Goal: Information Seeking & Learning: Learn about a topic

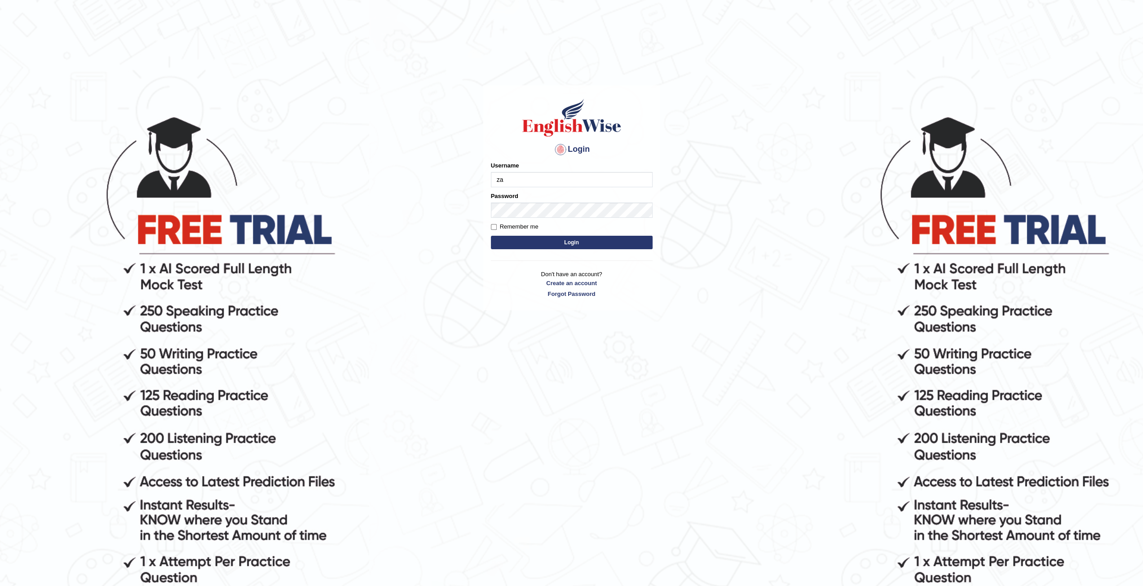
type input "zaryab_chandio"
click at [491, 236] on button "Login" at bounding box center [572, 242] width 162 height 13
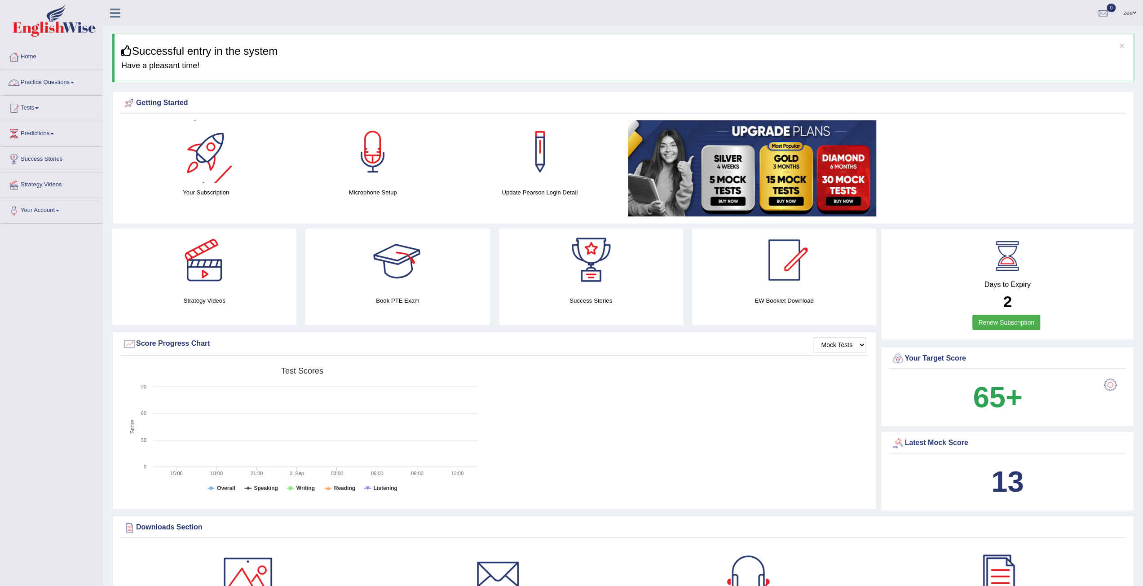
click at [53, 84] on link "Practice Questions" at bounding box center [51, 81] width 102 height 22
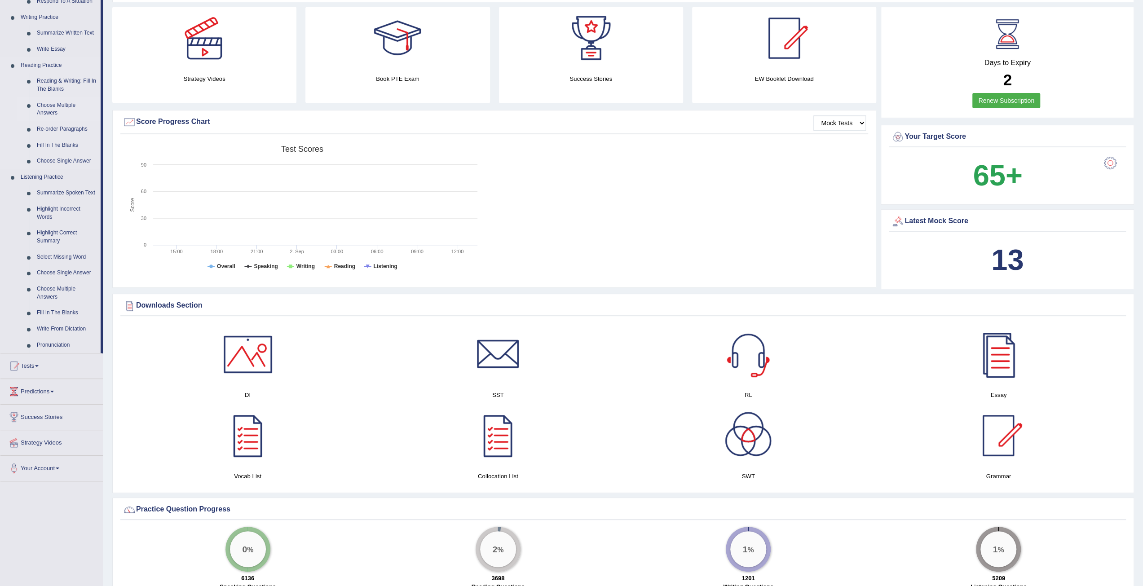
scroll to position [180, 0]
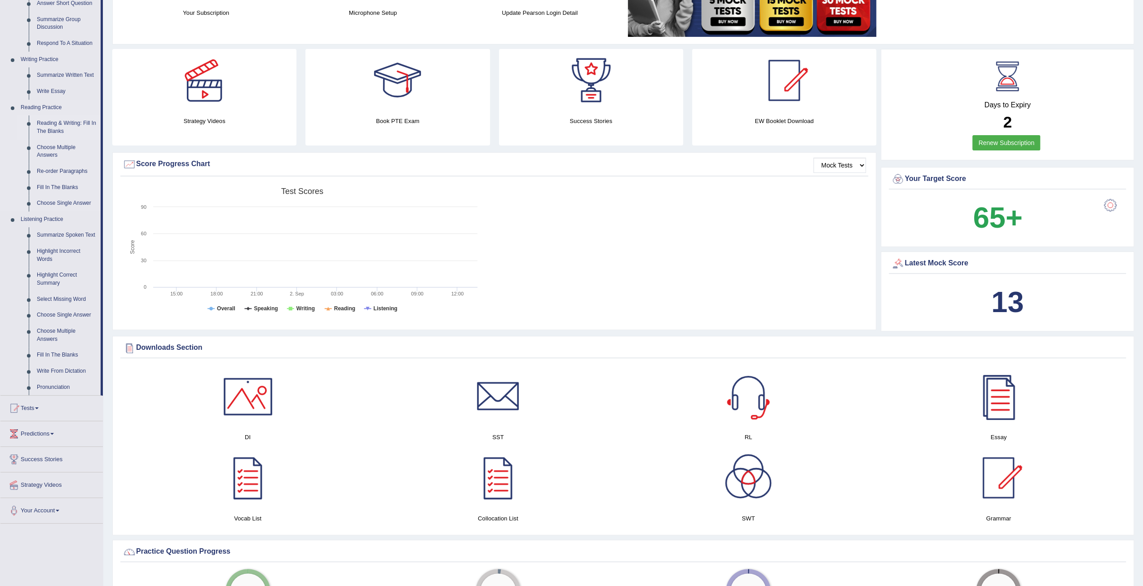
click at [65, 127] on link "Reading & Writing: Fill In The Blanks" at bounding box center [67, 127] width 68 height 24
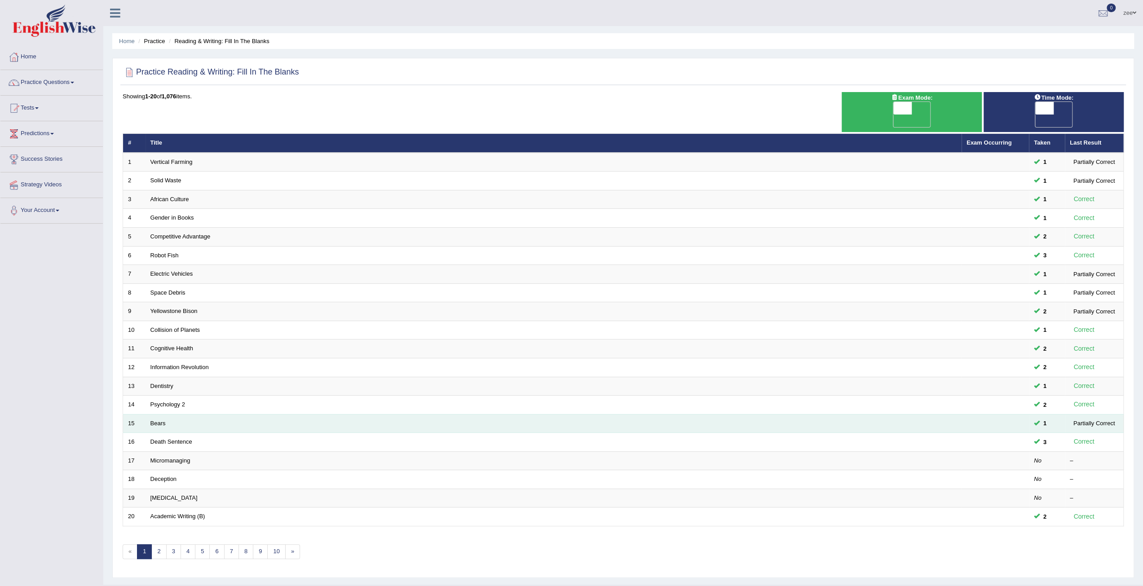
click at [153, 414] on td "Bears" at bounding box center [554, 423] width 816 height 19
click at [155, 420] on link "Bears" at bounding box center [158, 423] width 15 height 7
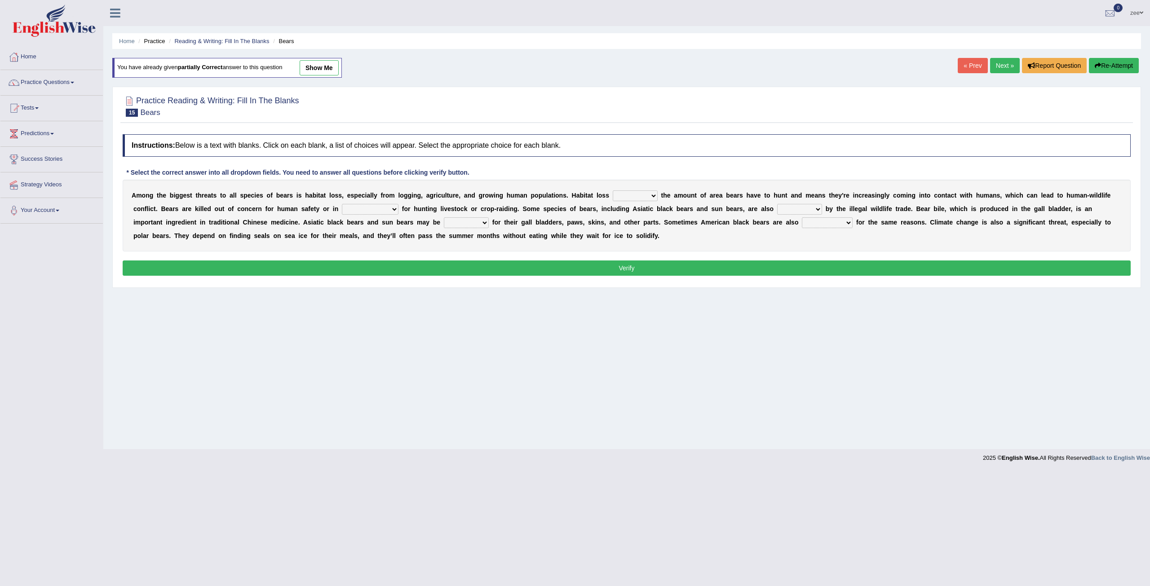
click at [613, 194] on select "increases reduces complies interacts" at bounding box center [635, 195] width 45 height 11
select select "increases"
click at [613, 190] on select "increases reduces complies interacts" at bounding box center [635, 195] width 45 height 11
click at [666, 216] on div "A m o n g t h e b i g g e s t t h r e a t s t o a l l s p e c i e s o f b e a r…" at bounding box center [627, 216] width 1008 height 72
click at [777, 208] on select "protected prohibited fattened threatened" at bounding box center [799, 209] width 45 height 11
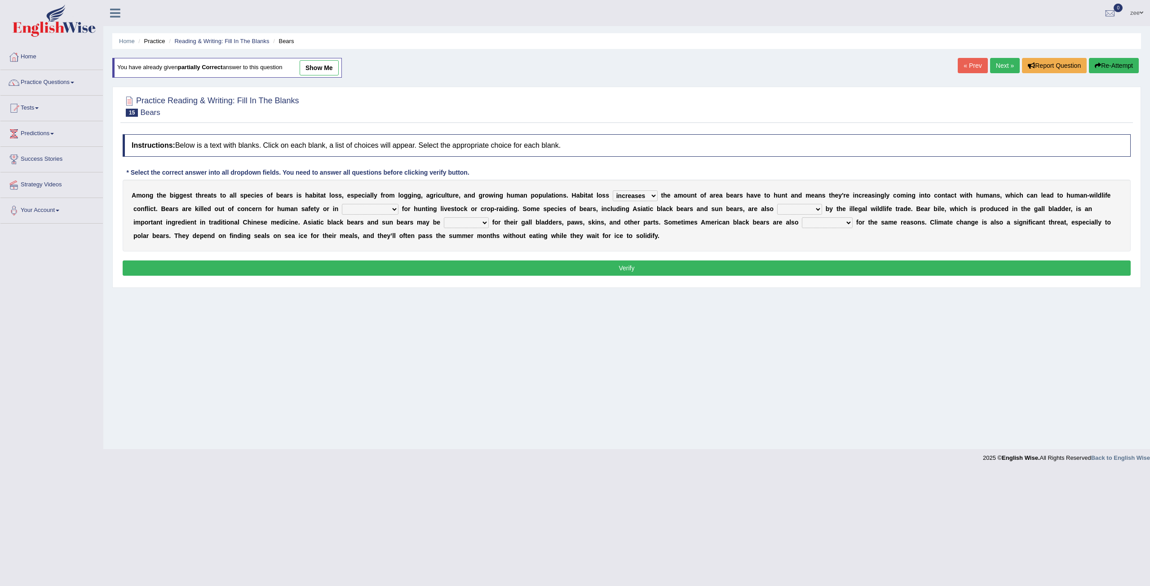
select select "prohibited"
click at [777, 204] on select "protected prohibited fattened threatened" at bounding box center [799, 209] width 45 height 11
click at [802, 222] on select "begot foreseen encountered targeted" at bounding box center [827, 222] width 51 height 11
select select "encountered"
click at [802, 217] on select "begot foreseen encountered targeted" at bounding box center [827, 222] width 51 height 11
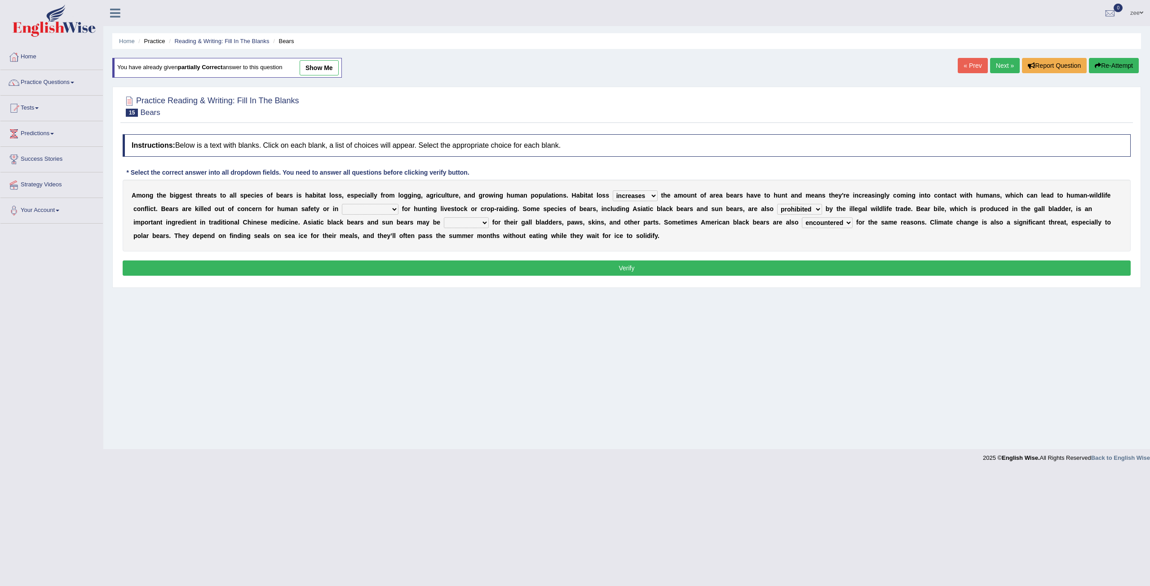
click at [342, 210] on select "coalition retaliation appreciation disinformation" at bounding box center [370, 209] width 57 height 11
select select "appreciation"
click at [342, 204] on select "coalition retaliation appreciation disinformation" at bounding box center [370, 209] width 57 height 11
click at [444, 221] on select "poached squelched coached blenched" at bounding box center [466, 222] width 45 height 11
select select "poached"
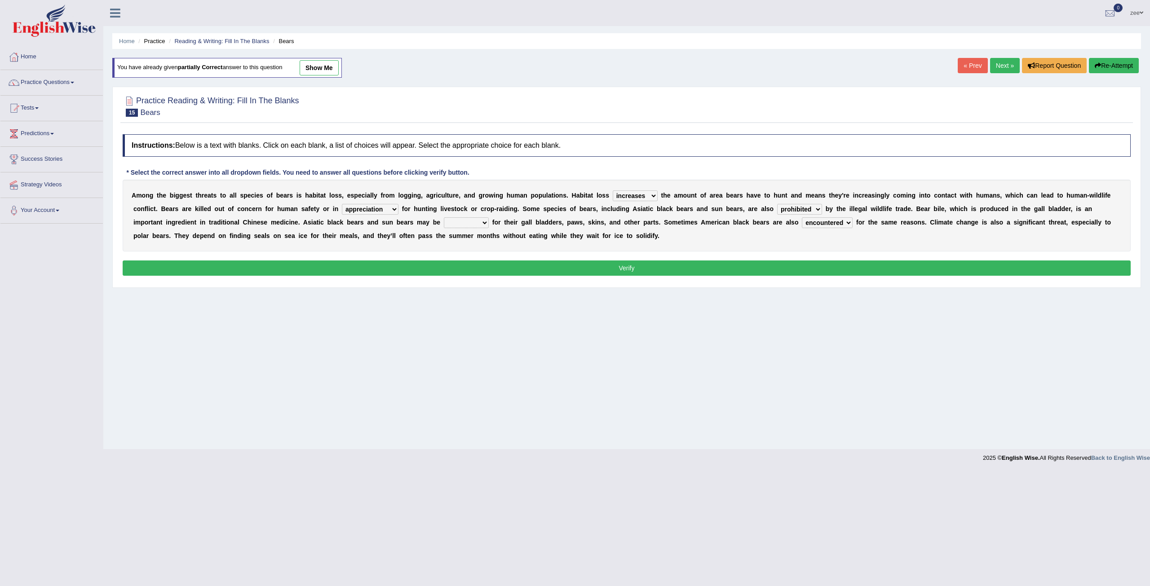
click at [444, 217] on select "poached squelched coached blenched" at bounding box center [466, 222] width 45 height 11
click at [330, 265] on button "Verify" at bounding box center [627, 268] width 1008 height 15
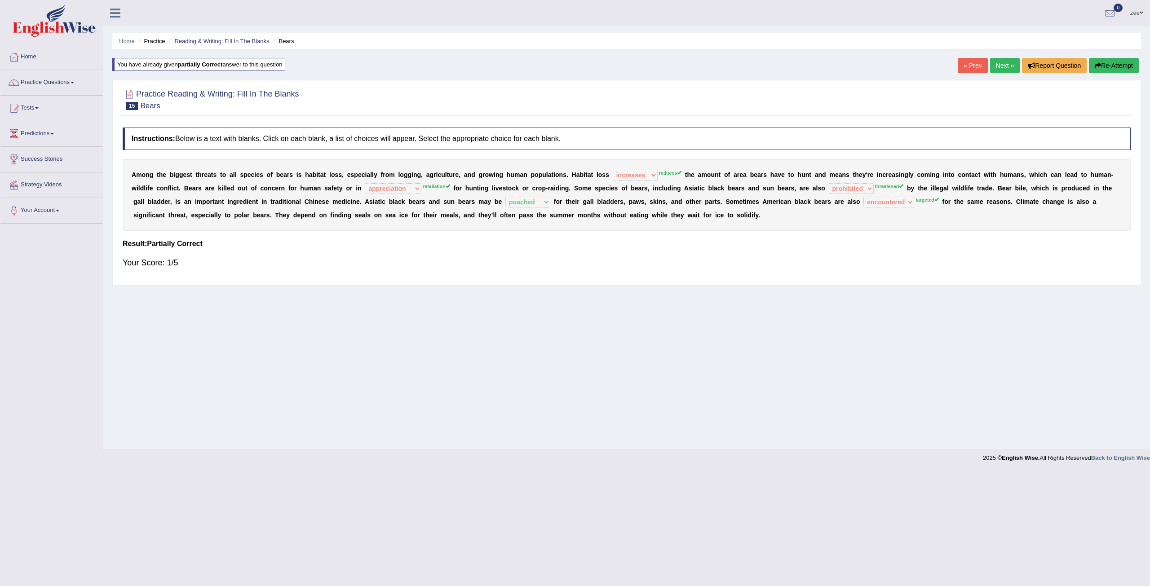
click at [1117, 71] on button "Re-Attempt" at bounding box center [1114, 65] width 50 height 15
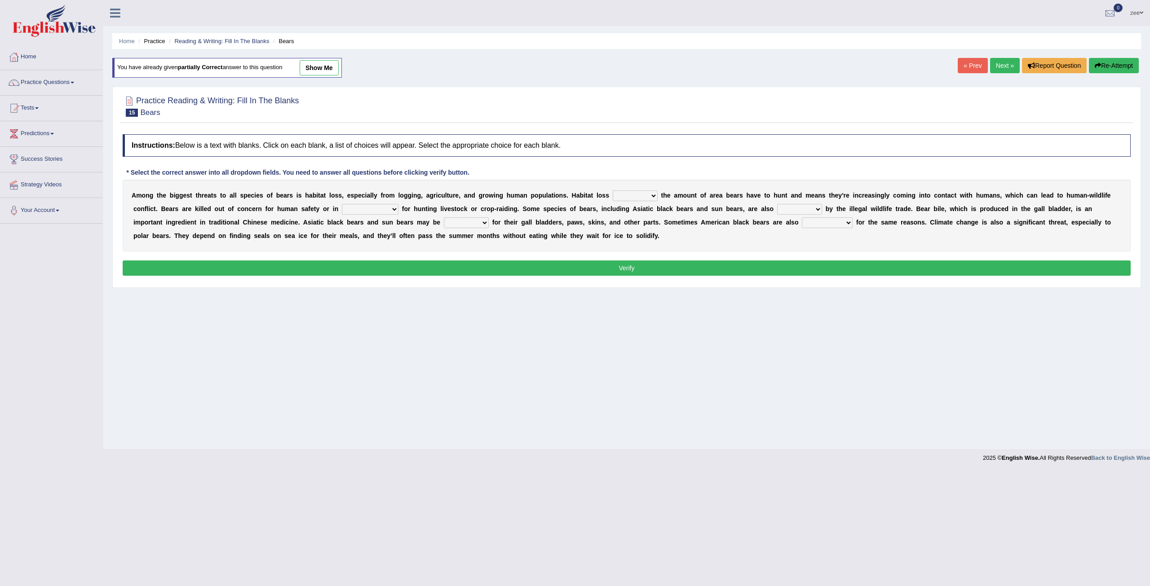
click at [613, 195] on select "increases reduces complies interacts" at bounding box center [635, 195] width 45 height 11
select select "reduces"
click at [613, 190] on select "increases reduces complies interacts" at bounding box center [635, 195] width 45 height 11
drag, startPoint x: 447, startPoint y: 236, endPoint x: 455, endPoint y: 238, distance: 7.8
click at [452, 238] on div "A m o n g t h e b i g g e s t t h r e a t s t o a l l s p e c i e s o f b e a r…" at bounding box center [627, 216] width 1008 height 72
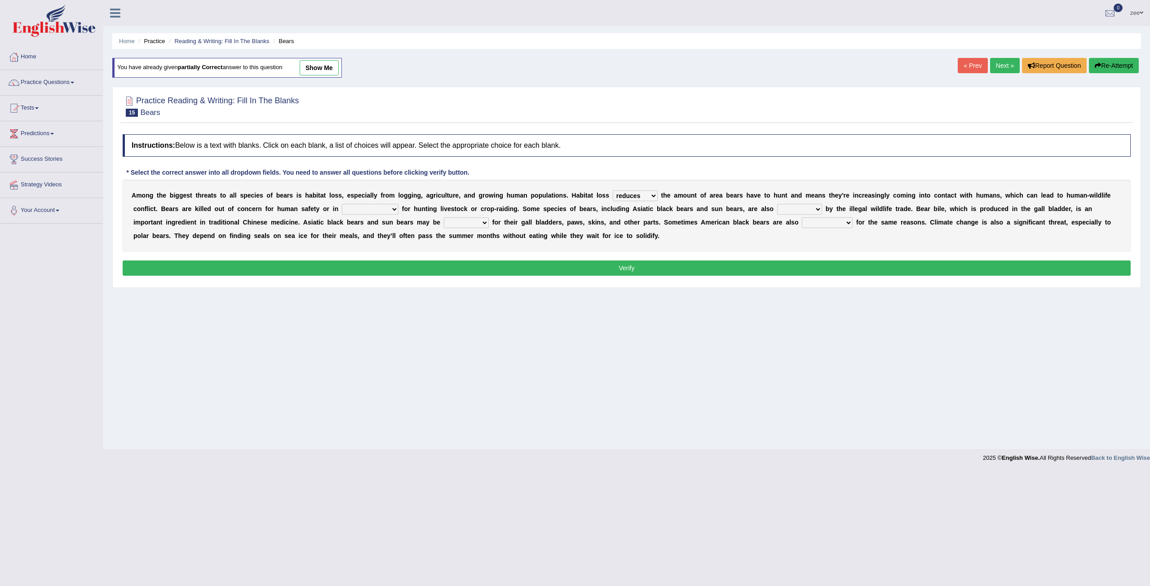
click at [342, 204] on select "coalition retaliation appreciation disinformation" at bounding box center [370, 209] width 57 height 11
select select "retaliation"
click at [342, 204] on select "coalition retaliation appreciation disinformation" at bounding box center [370, 209] width 57 height 11
click at [444, 224] on select "poached squelched coached blenched" at bounding box center [466, 222] width 45 height 11
select select "poached"
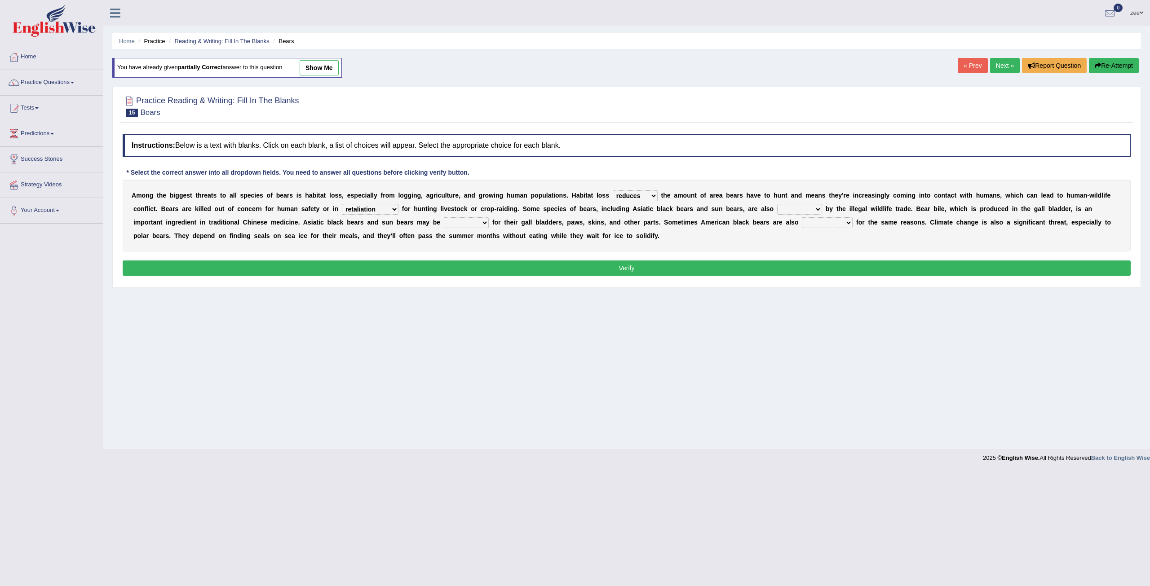
click at [444, 217] on select "poached squelched coached blenched" at bounding box center [466, 222] width 45 height 11
click at [802, 224] on select "begot foreseen encountered targeted" at bounding box center [827, 222] width 51 height 11
select select "targeted"
click at [802, 217] on select "begot foreseen encountered targeted" at bounding box center [827, 222] width 51 height 11
click at [777, 210] on select "protected prohibited fattened threatened" at bounding box center [799, 209] width 45 height 11
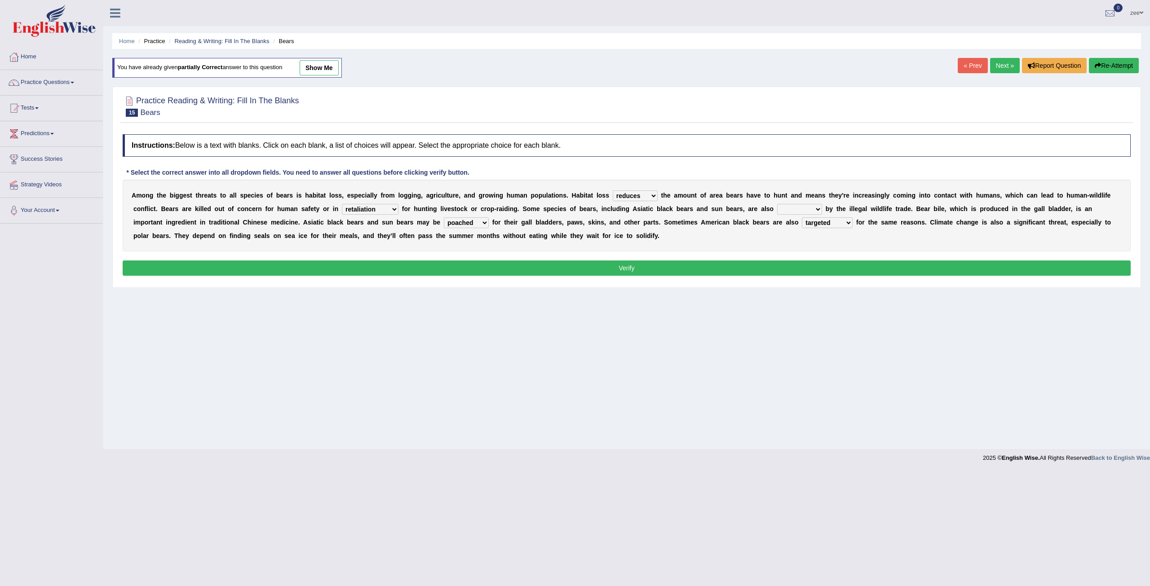
select select "prohibited"
click at [777, 204] on select "protected prohibited fattened threatened" at bounding box center [799, 209] width 45 height 11
click at [674, 263] on button "Verify" at bounding box center [627, 268] width 1008 height 15
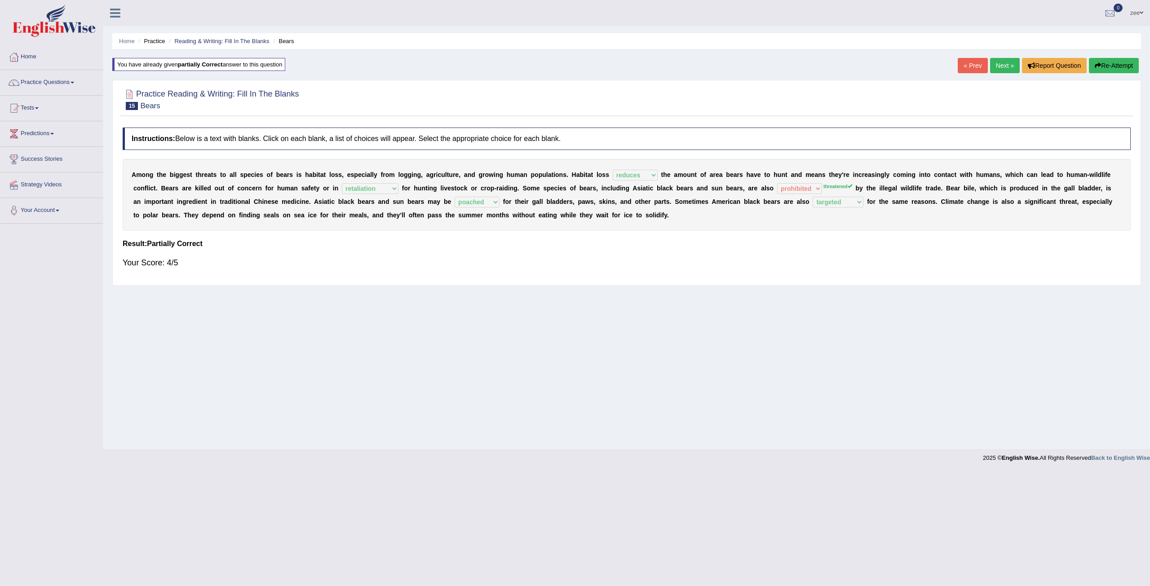
click at [1103, 71] on button "Re-Attempt" at bounding box center [1114, 65] width 50 height 15
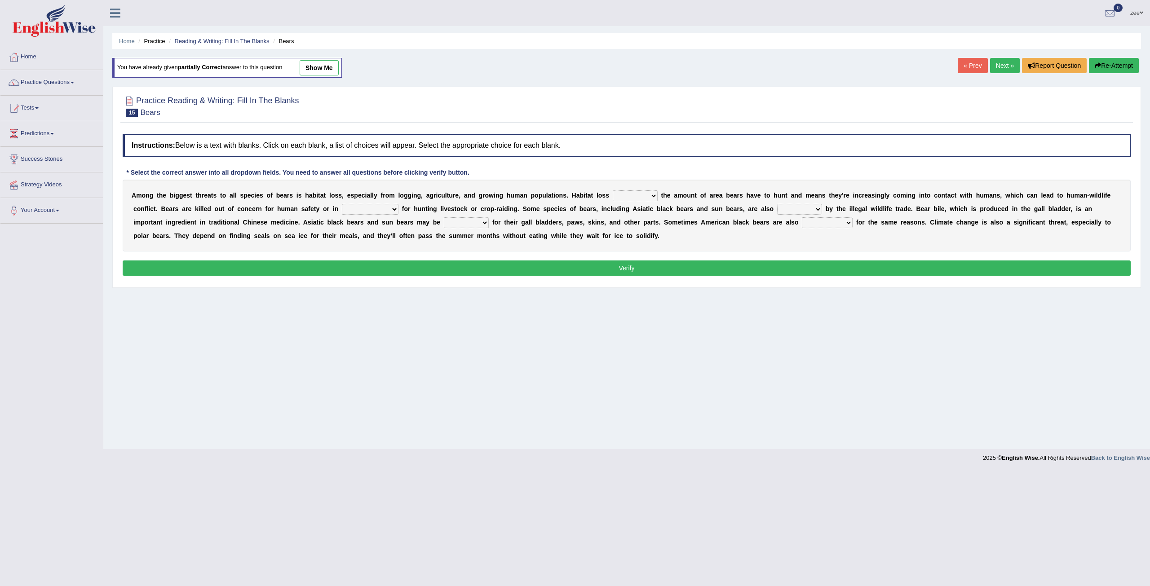
click at [777, 212] on select "protected prohibited fattened threatened" at bounding box center [799, 209] width 45 height 11
select select "threatened"
click at [777, 204] on select "protected prohibited fattened threatened" at bounding box center [799, 209] width 45 height 11
click at [613, 200] on select "increases reduces complies interacts" at bounding box center [635, 195] width 45 height 11
select select "reduces"
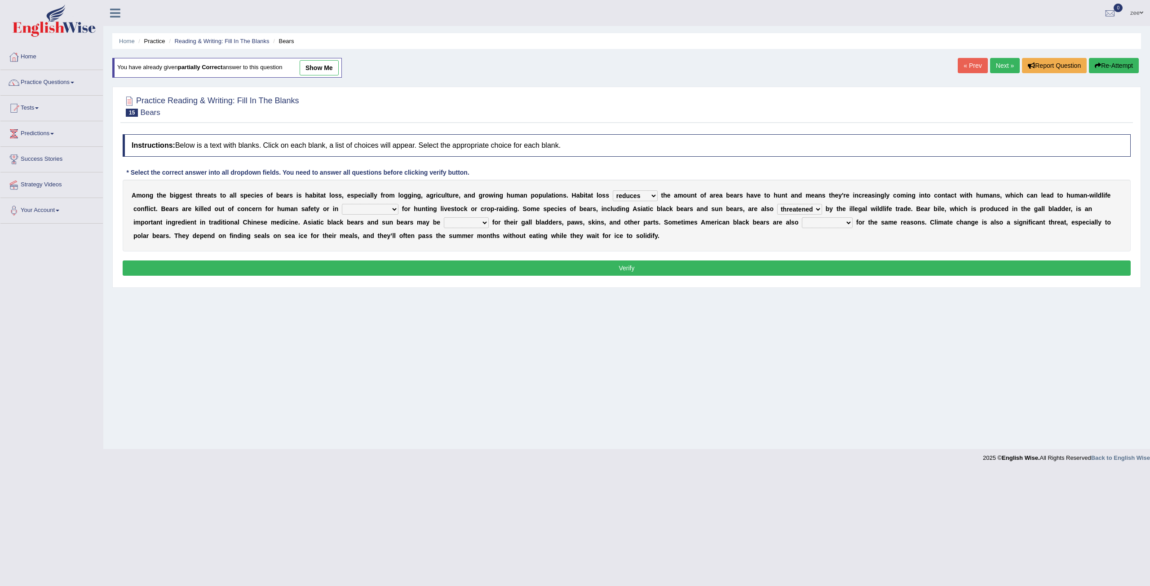
click at [613, 190] on select "increases reduces complies interacts" at bounding box center [635, 195] width 45 height 11
drag, startPoint x: 290, startPoint y: 207, endPoint x: 282, endPoint y: 210, distance: 8.8
click at [342, 207] on select "coalition retaliation appreciation disinformation" at bounding box center [370, 209] width 57 height 11
select select "retaliation"
click at [342, 204] on select "coalition retaliation appreciation disinformation" at bounding box center [370, 209] width 57 height 11
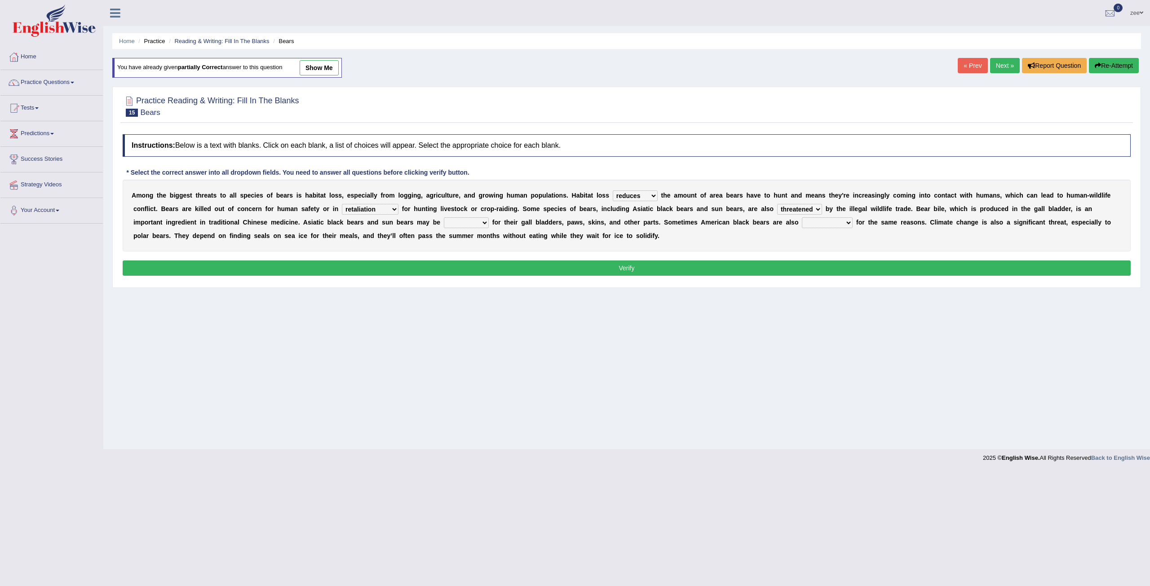
click at [444, 226] on select "poached squelched coached blenched" at bounding box center [466, 222] width 45 height 11
select select "poached"
click at [444, 217] on select "poached squelched coached blenched" at bounding box center [466, 222] width 45 height 11
click at [802, 224] on select "begot foreseen encountered targeted" at bounding box center [827, 222] width 51 height 11
select select "targeted"
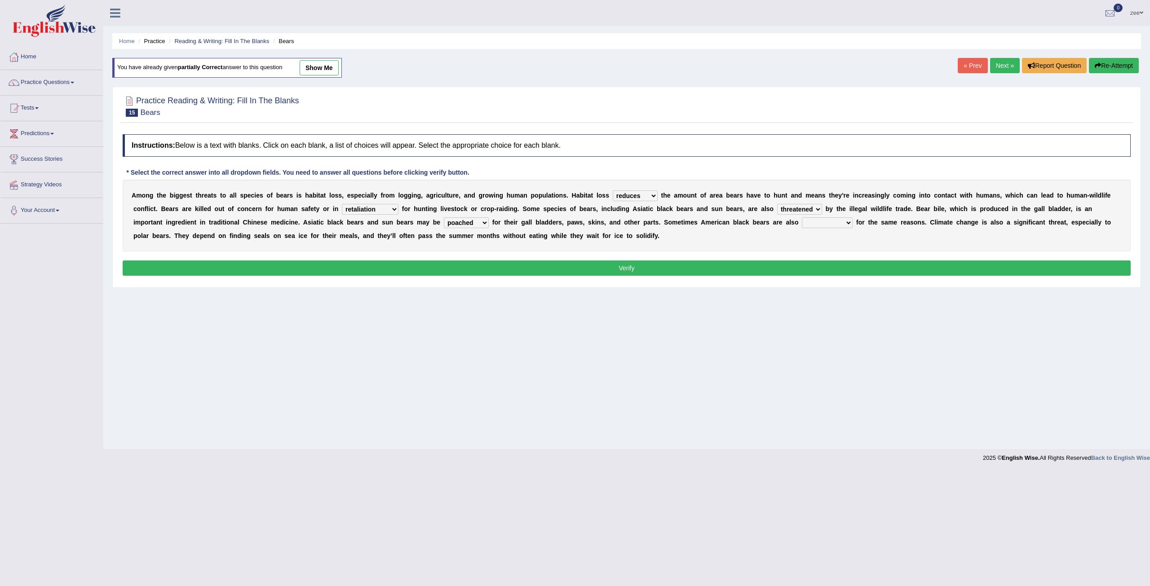
click at [802, 217] on select "begot foreseen encountered targeted" at bounding box center [827, 222] width 51 height 11
click at [603, 268] on button "Verify" at bounding box center [627, 268] width 1008 height 15
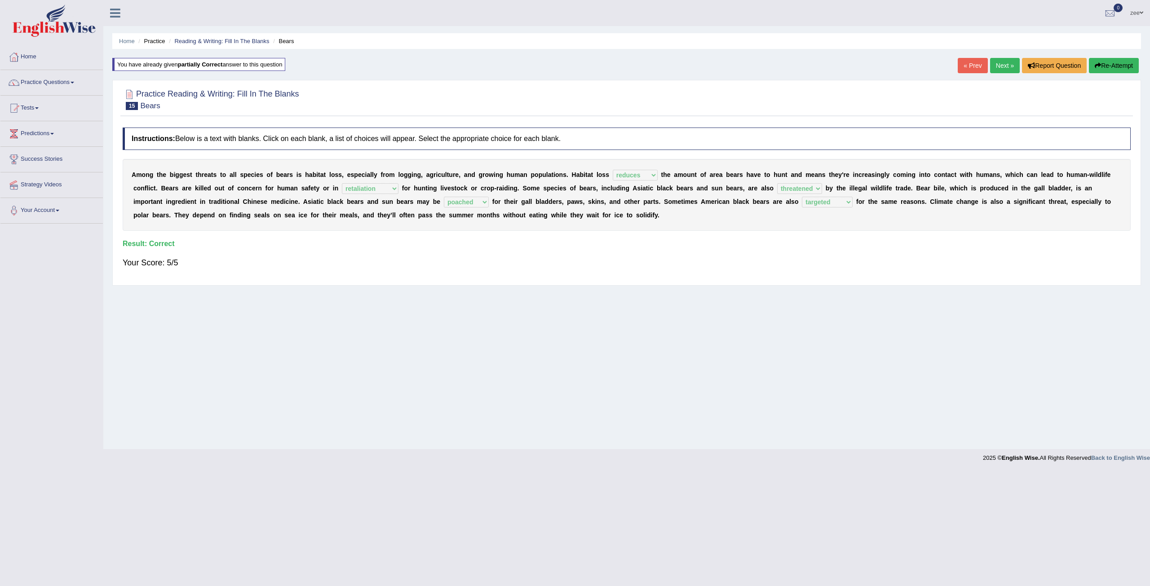
click at [1005, 70] on link "Next »" at bounding box center [1005, 65] width 30 height 15
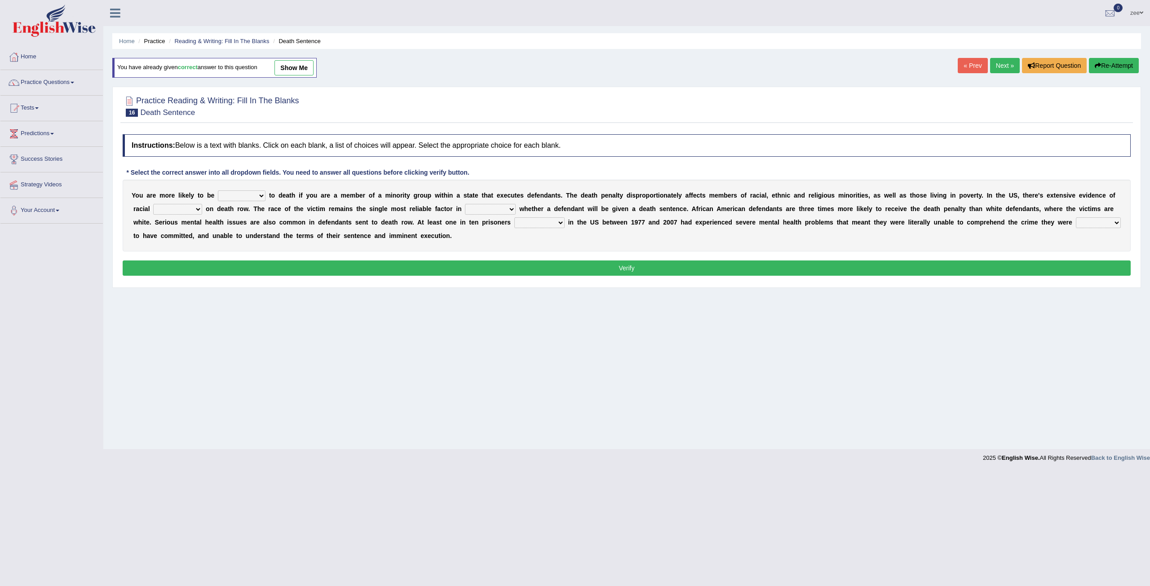
click at [226, 198] on select "penalized blamed complained sentenced" at bounding box center [242, 195] width 48 height 11
select select "sentenced"
click at [218, 190] on select "penalized blamed complained sentenced" at bounding box center [242, 195] width 48 height 11
click at [202, 204] on select "bias equality appearance background" at bounding box center [177, 209] width 49 height 11
select select "bias"
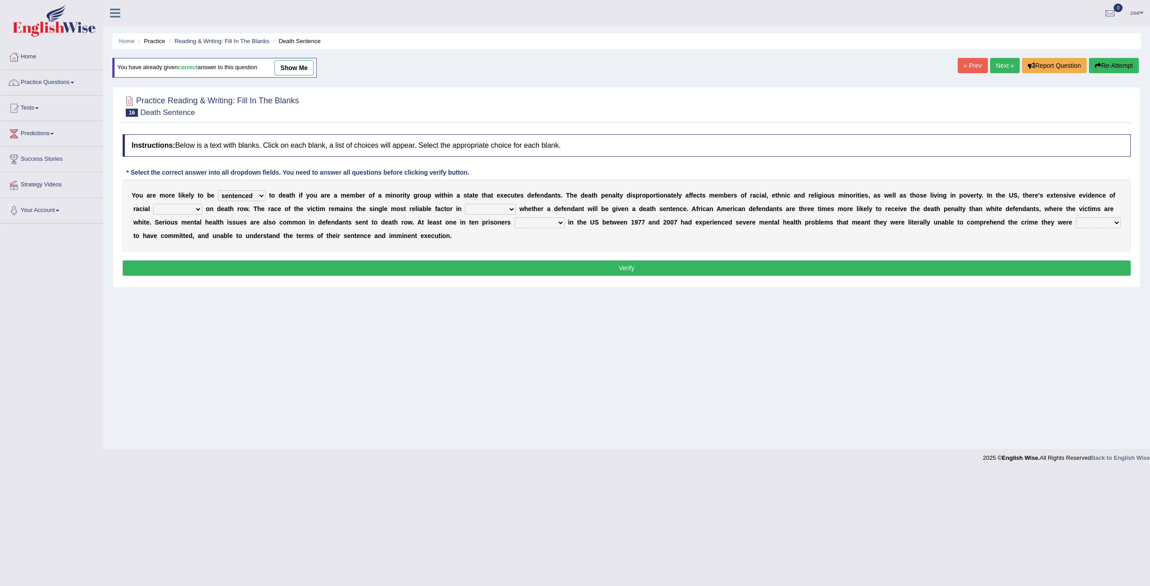
click at [202, 204] on select "bias equality appearance background" at bounding box center [177, 209] width 49 height 11
click at [465, 210] on select "determining adjoining undermining examining" at bounding box center [490, 209] width 51 height 11
select select "determining"
click at [465, 204] on select "determining adjoining undermining examining" at bounding box center [490, 209] width 51 height 11
click at [514, 223] on select "electrocuted persecuted executed captured" at bounding box center [539, 222] width 50 height 11
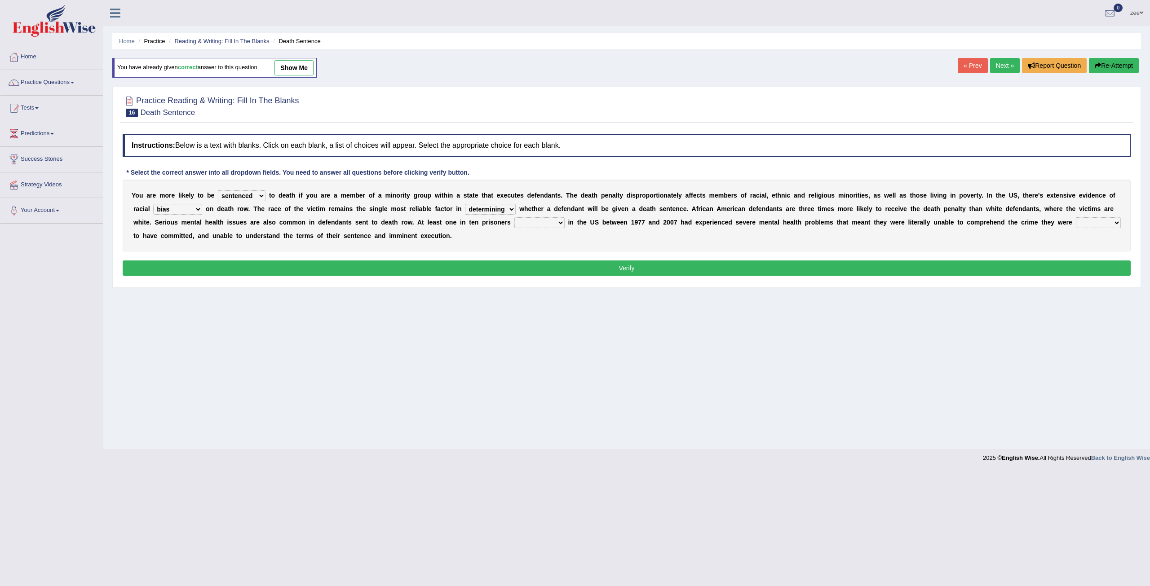
select select "executed"
click at [514, 217] on select "electrocuted persecuted executed captured" at bounding box center [539, 222] width 50 height 11
click at [890, 228] on div "Y o u a r e m o r e l i k e l y t o b e penalized blamed complained sentenced t…" at bounding box center [627, 216] width 1008 height 72
click at [1076, 224] on select "alleged acclaimed persuaded claimed" at bounding box center [1098, 222] width 45 height 11
select select "alleged"
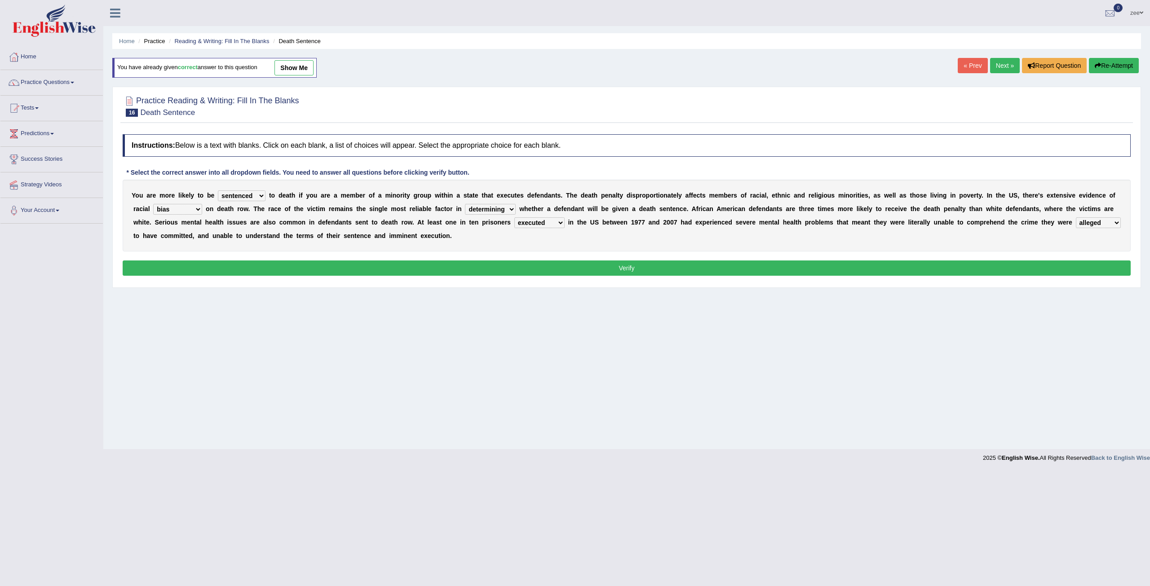
click at [1076, 217] on select "alleged acclaimed persuaded claimed" at bounding box center [1098, 222] width 45 height 11
click at [889, 266] on button "Verify" at bounding box center [627, 268] width 1008 height 15
